Goal: Task Accomplishment & Management: Use online tool/utility

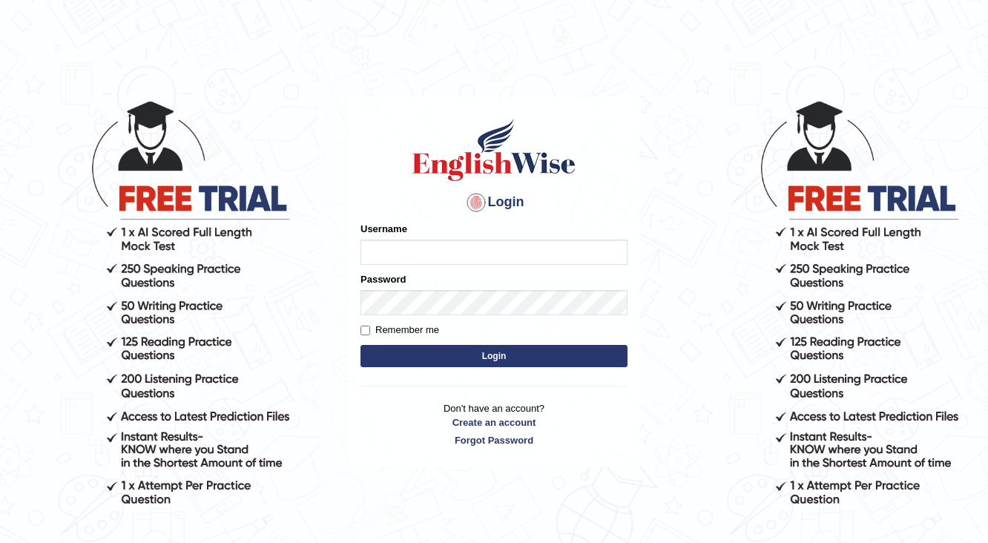
click at [446, 243] on input "Username" at bounding box center [493, 252] width 267 height 25
type input "ganchuluun"
click at [393, 282] on label "Password" at bounding box center [382, 279] width 45 height 14
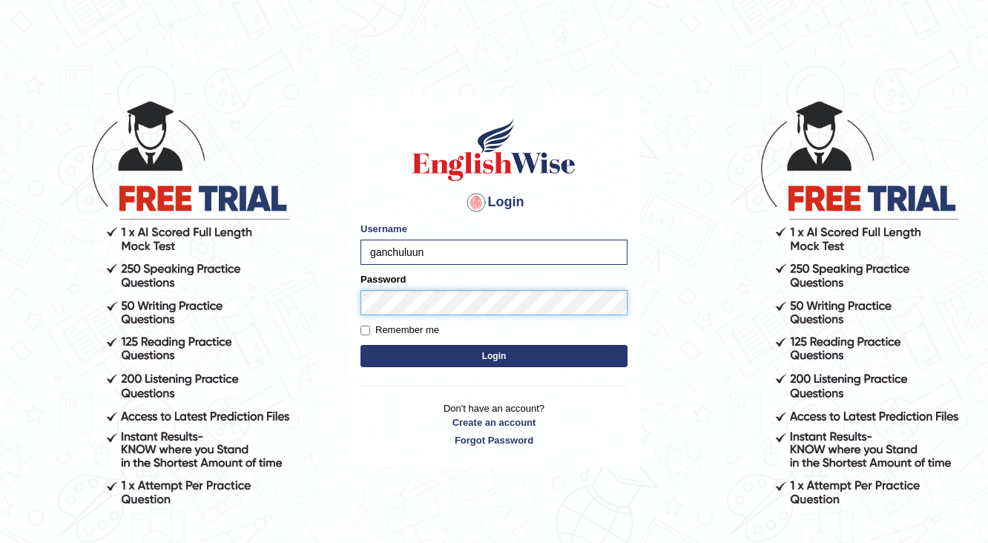
click at [360, 345] on button "Login" at bounding box center [493, 356] width 267 height 22
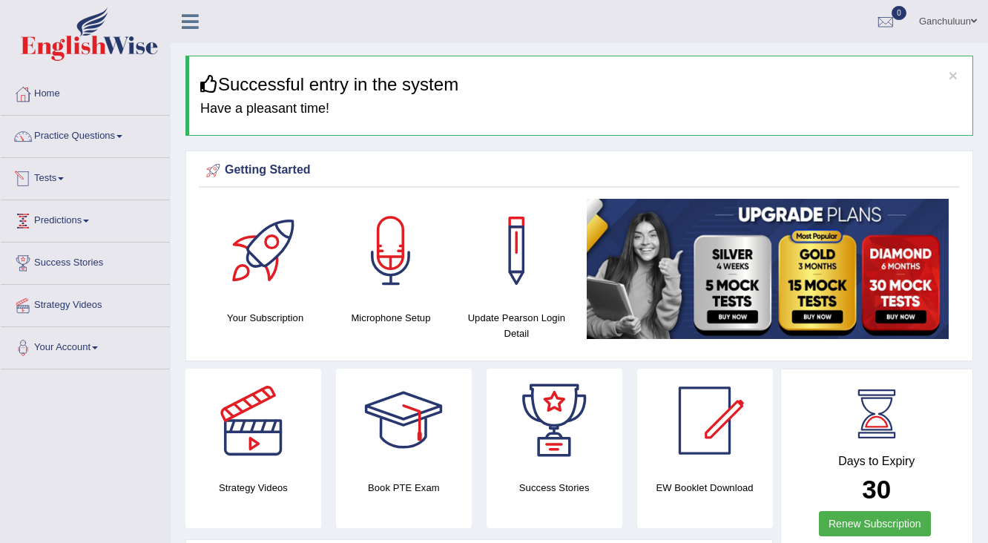
click at [62, 176] on link "Tests" at bounding box center [85, 176] width 169 height 37
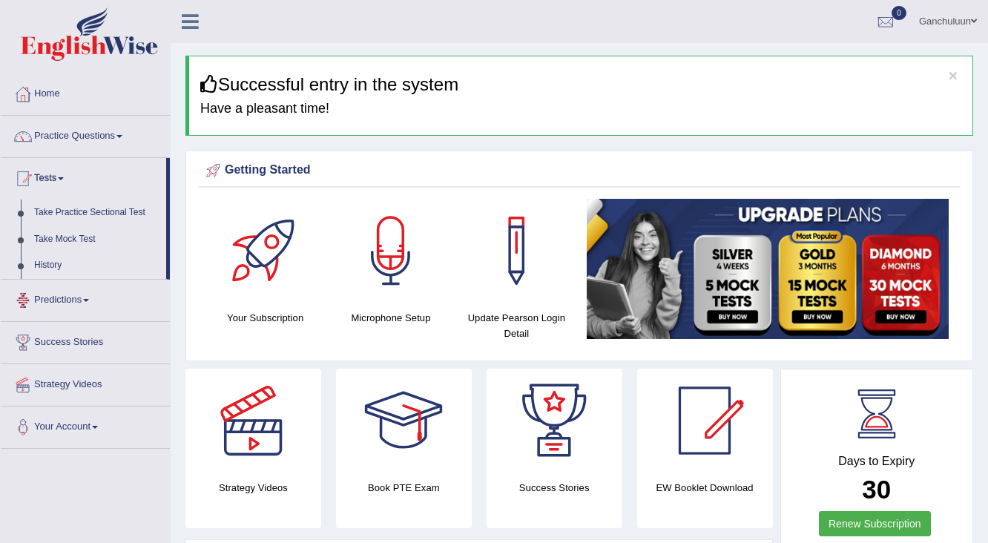
click at [83, 303] on link "Predictions" at bounding box center [85, 298] width 169 height 37
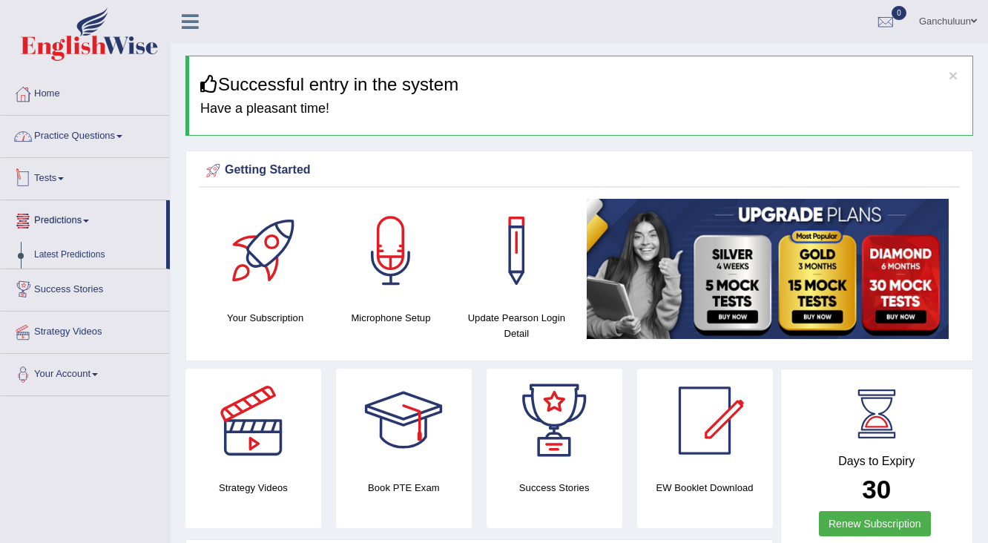
click at [93, 138] on link "Practice Questions" at bounding box center [85, 134] width 169 height 37
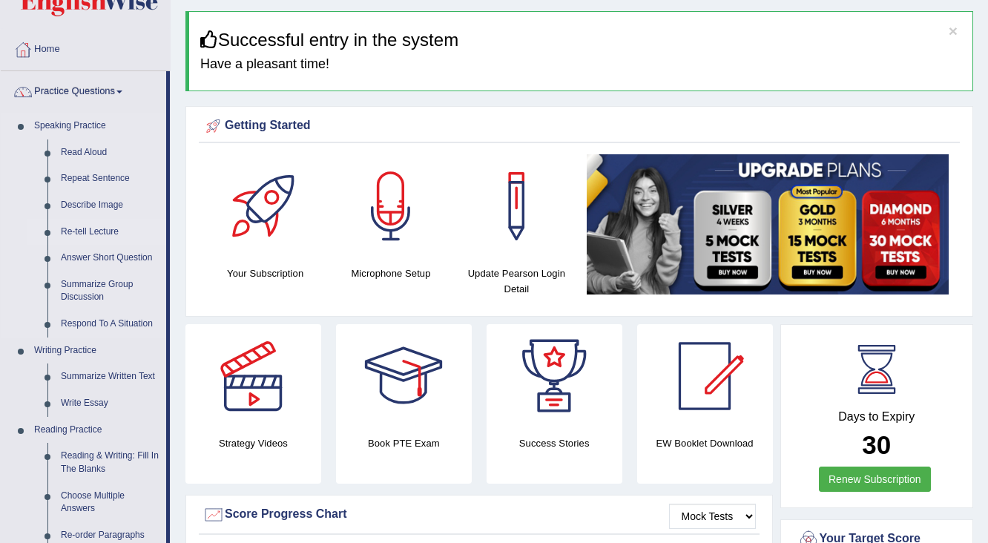
scroll to position [119, 0]
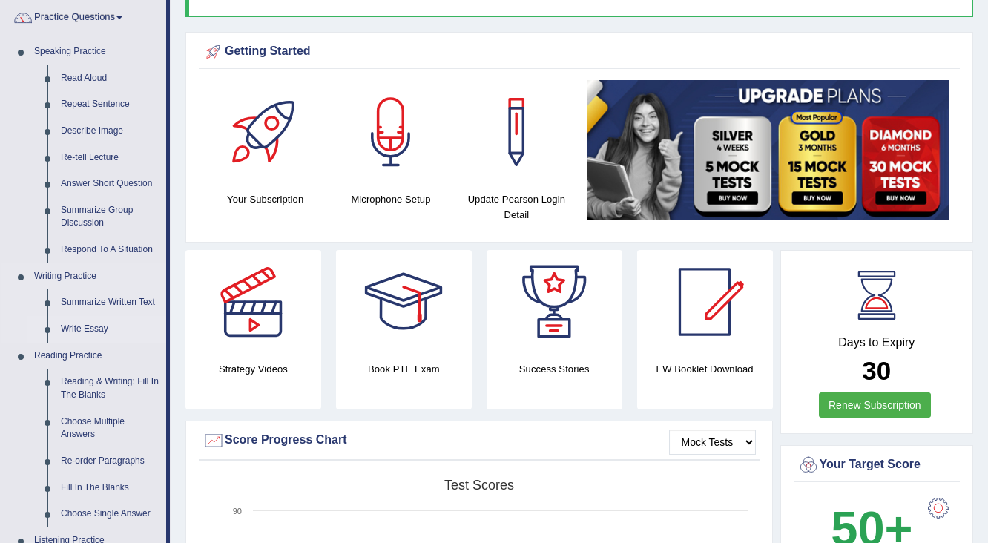
click at [90, 328] on link "Write Essay" at bounding box center [110, 329] width 112 height 27
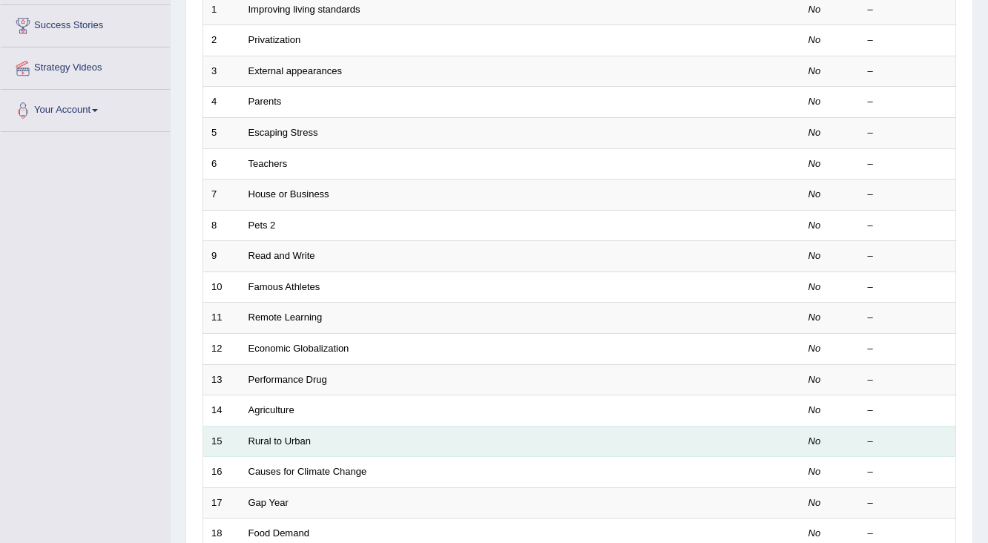
scroll to position [297, 0]
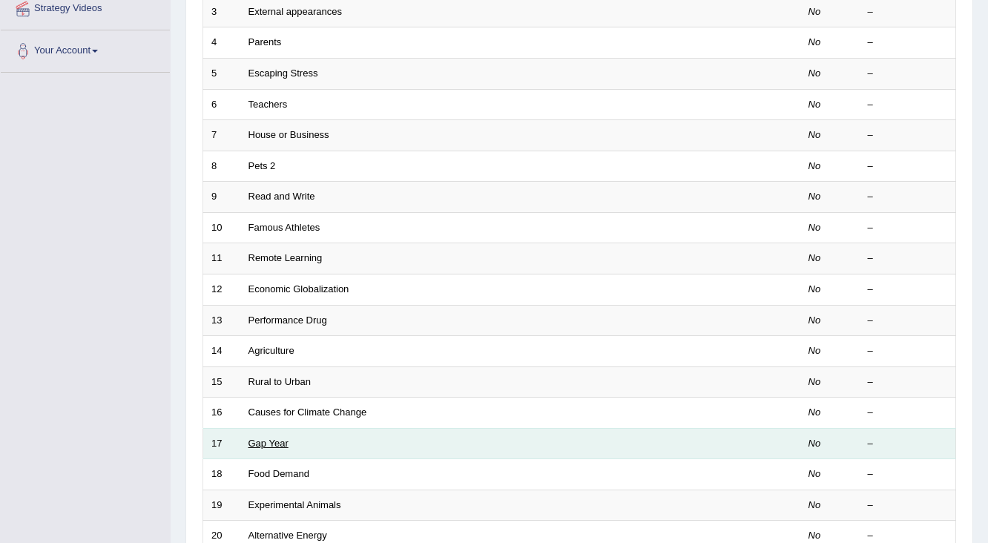
click at [270, 438] on link "Gap Year" at bounding box center [268, 443] width 40 height 11
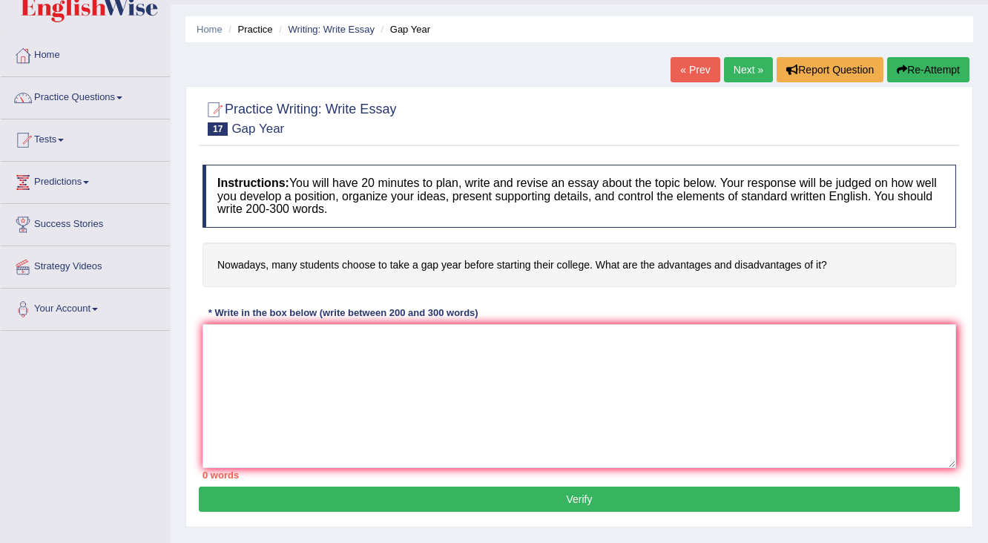
scroll to position [59, 0]
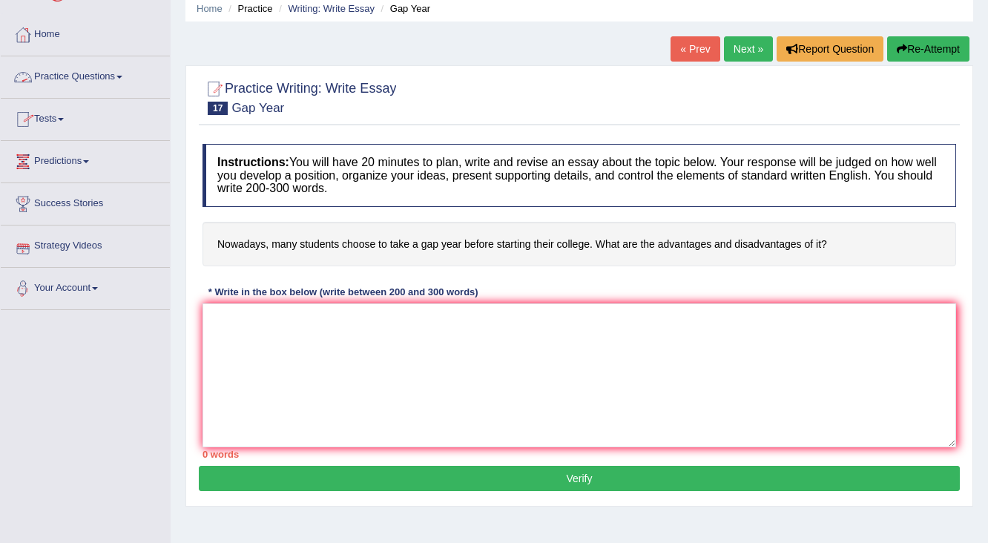
click at [119, 66] on link "Practice Questions" at bounding box center [85, 74] width 169 height 37
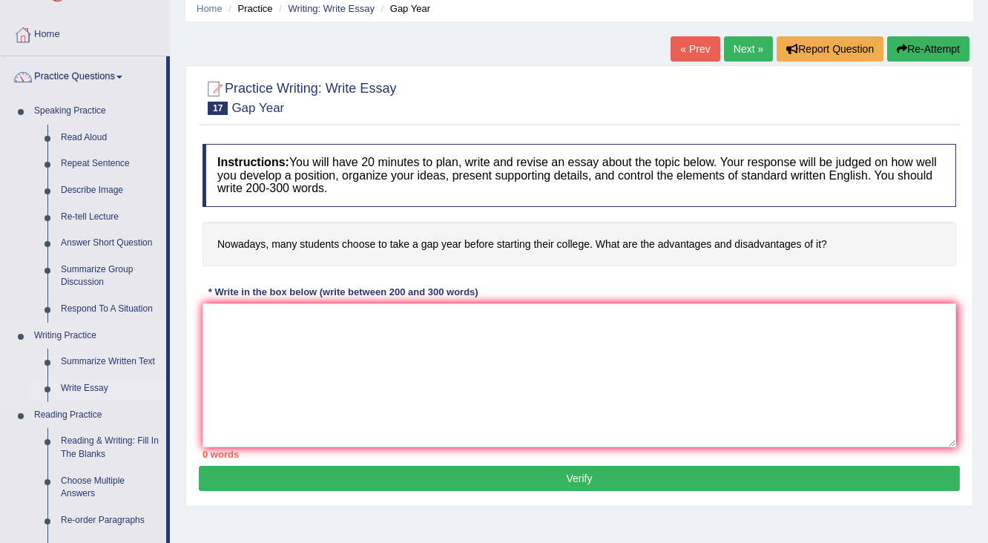
click at [93, 392] on link "Write Essay" at bounding box center [110, 388] width 112 height 27
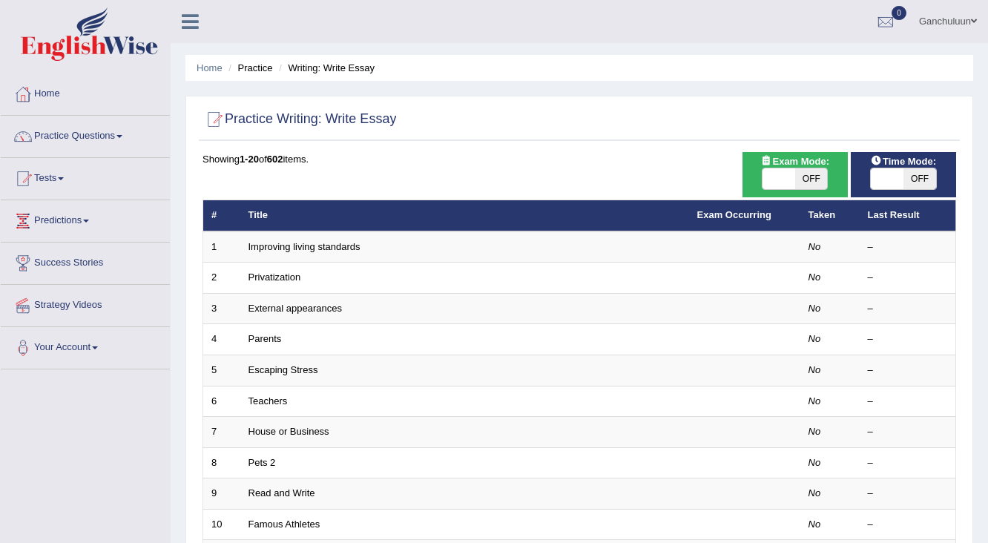
click at [897, 180] on span at bounding box center [887, 178] width 33 height 21
checkbox input "true"
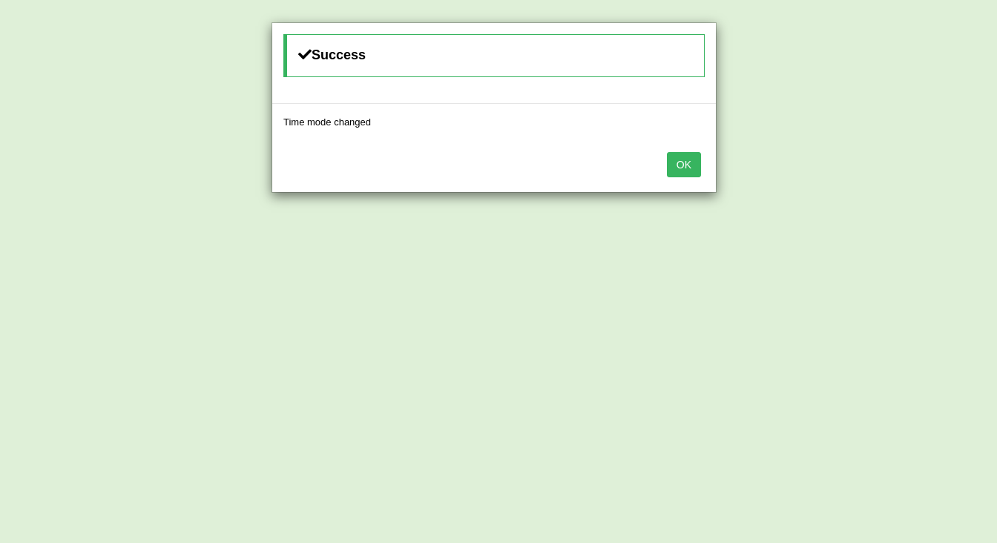
click at [685, 167] on button "OK" at bounding box center [684, 164] width 34 height 25
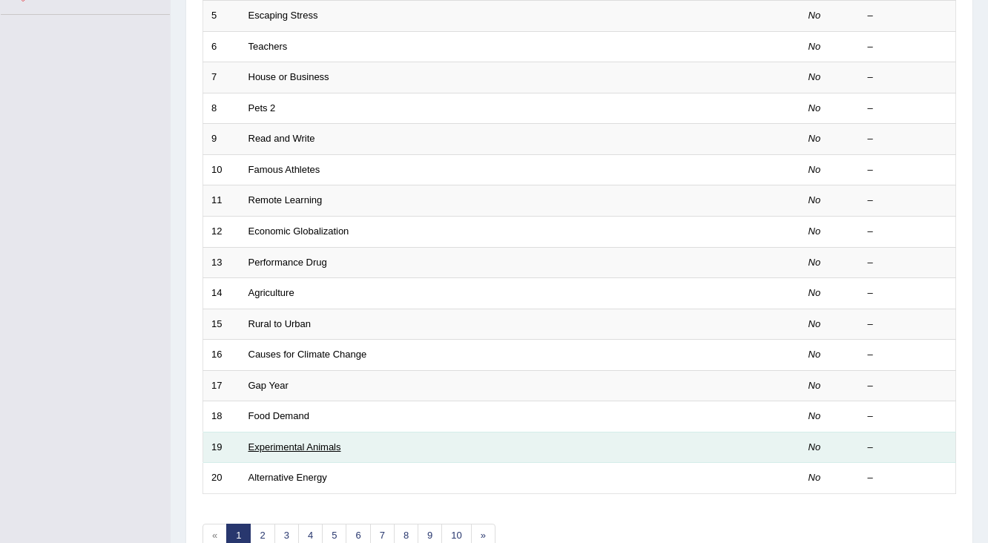
scroll to position [356, 0]
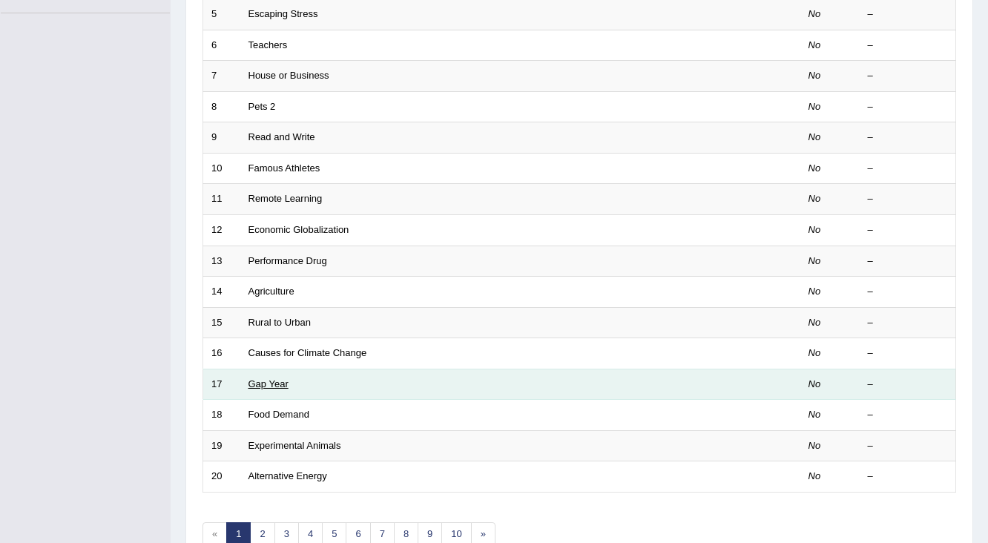
click at [271, 378] on link "Gap Year" at bounding box center [268, 383] width 40 height 11
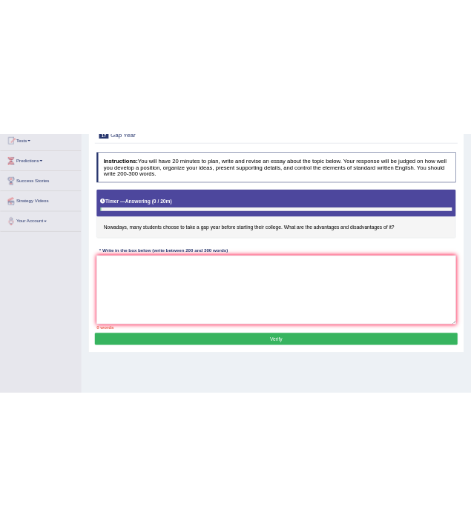
scroll to position [178, 0]
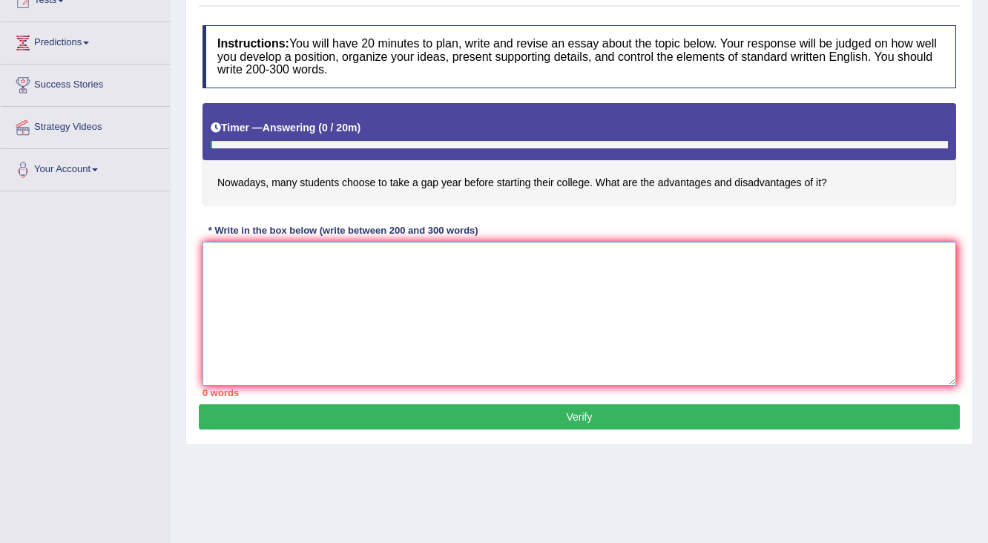
click at [240, 263] on textarea at bounding box center [578, 314] width 753 height 144
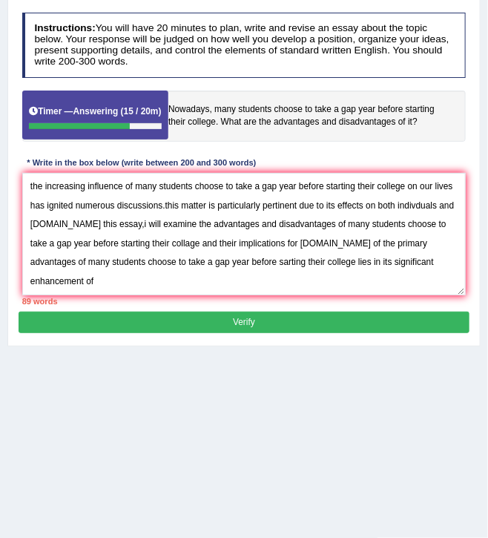
click at [347, 445] on div "Home Practice Writing: Write Essay Gap Year « Prev Next » Report Question Re-At…" at bounding box center [244, 193] width 488 height 742
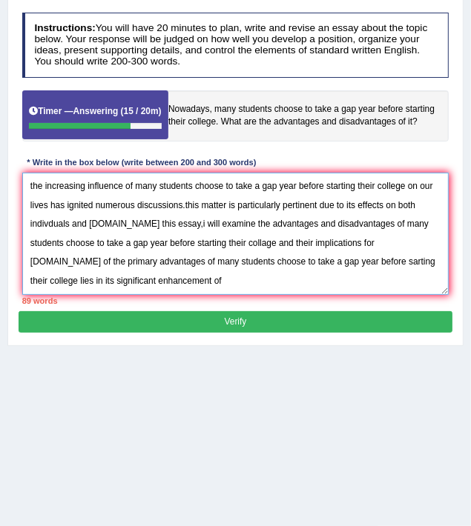
click at [161, 291] on textarea "the increasing influence of many students choose to take a gap year before star…" at bounding box center [235, 234] width 427 height 122
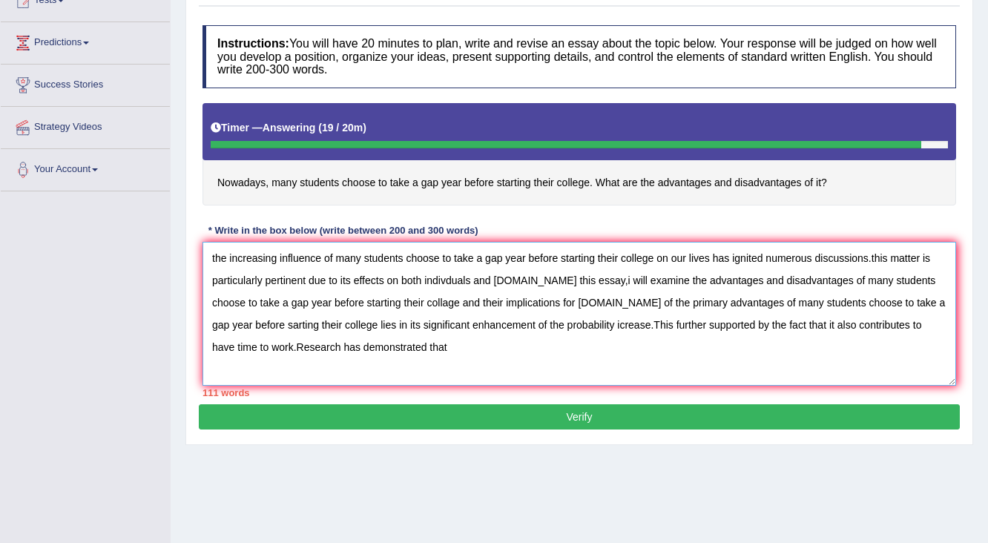
scroll to position [0, 0]
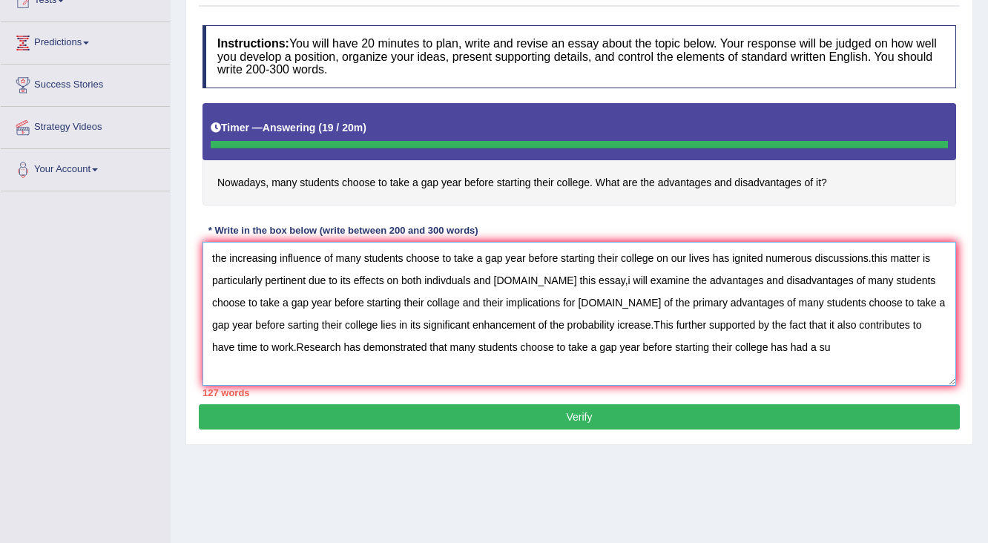
type textarea "the increasing influence of many students choose to take a gap year before star…"
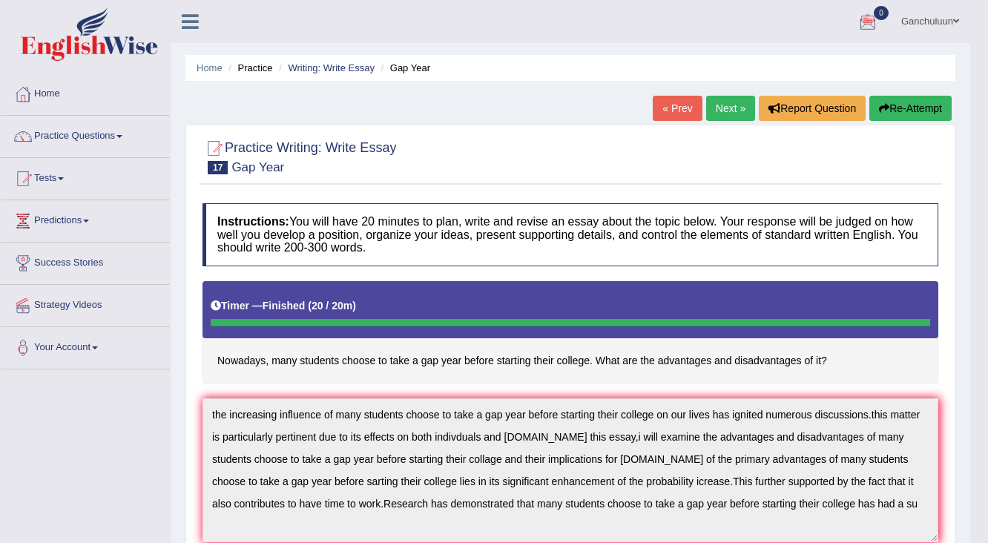
click at [948, 18] on link "Ganchuluun" at bounding box center [930, 19] width 80 height 39
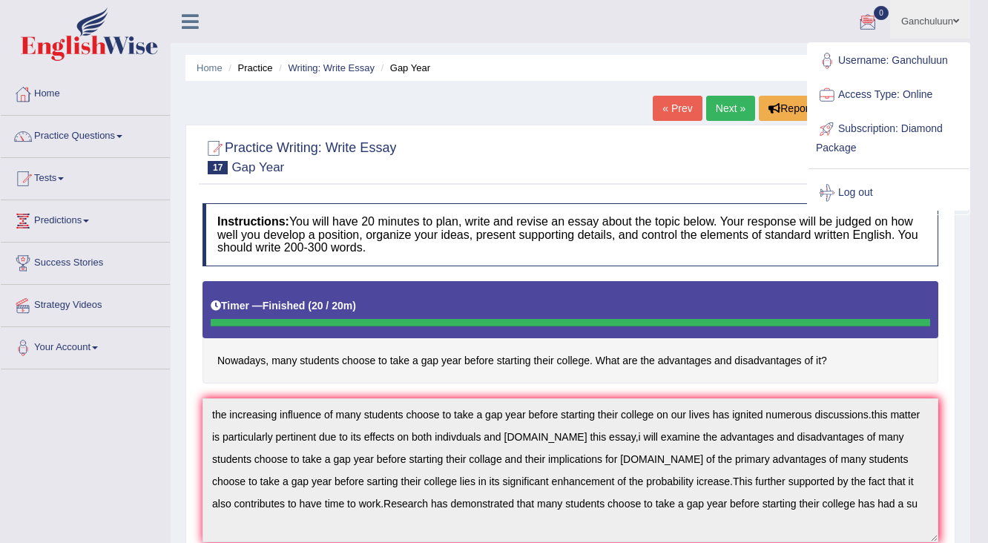
click at [857, 192] on link "Log out" at bounding box center [888, 193] width 160 height 34
